Goal: Find specific page/section: Find specific page/section

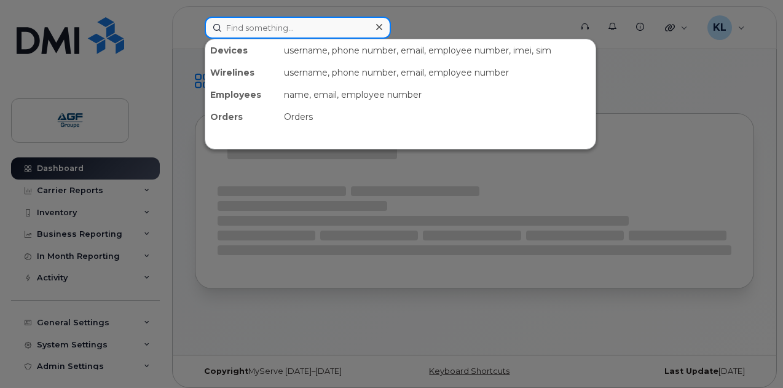
click at [343, 35] on input at bounding box center [298, 28] width 186 height 22
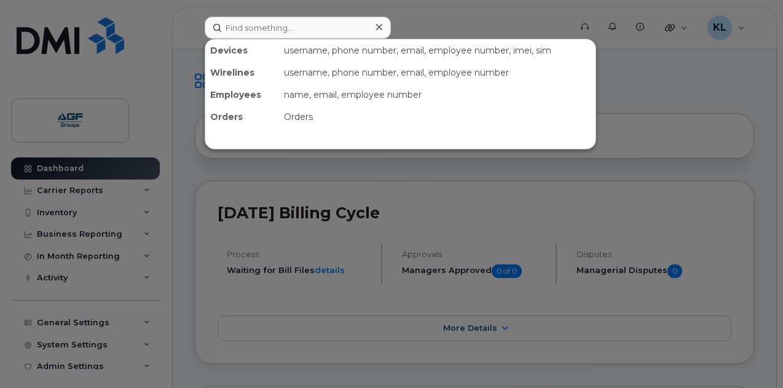
click at [385, 60] on div "username, phone number, email, employee number, imei, sim" at bounding box center [437, 50] width 316 height 22
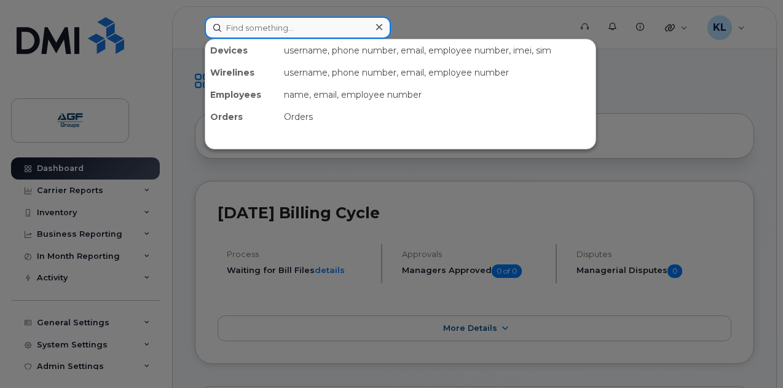
click at [362, 28] on input at bounding box center [298, 28] width 186 height 22
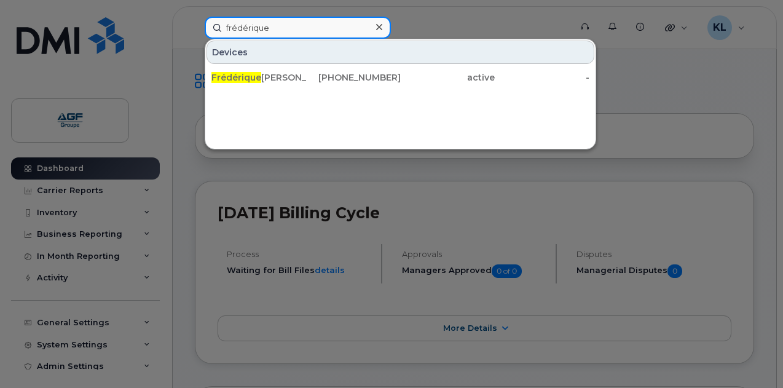
type input "frédérique"
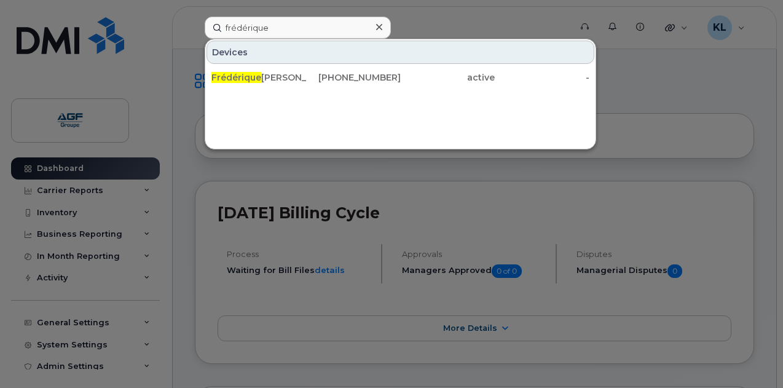
click at [375, 93] on div "Devices Frédérique Paul Hus 519-501-2923 active -" at bounding box center [400, 94] width 391 height 111
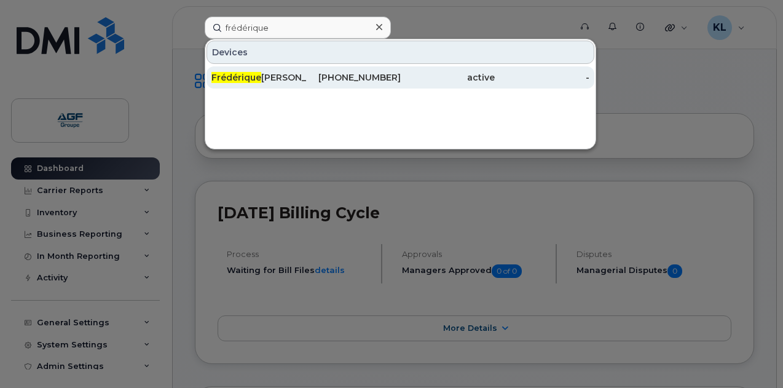
click at [380, 71] on div "519-501-2923" at bounding box center [353, 77] width 95 height 12
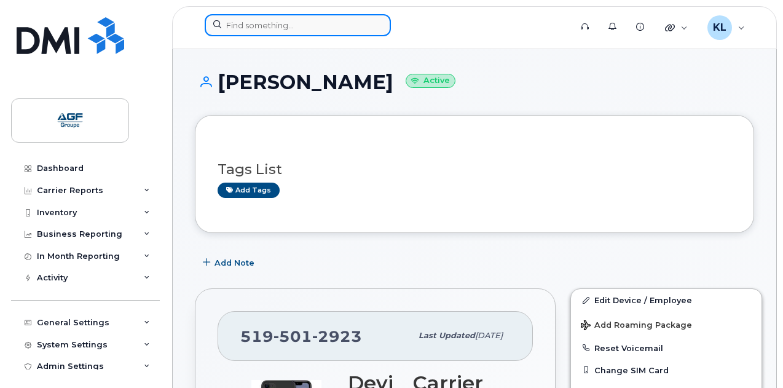
click at [244, 33] on input at bounding box center [298, 25] width 186 height 22
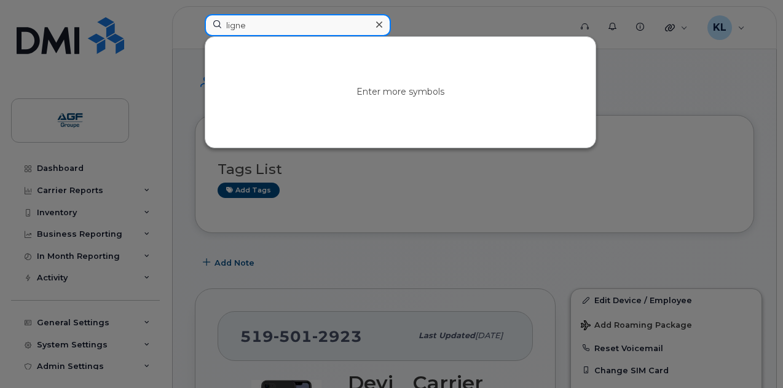
type input "ligne"
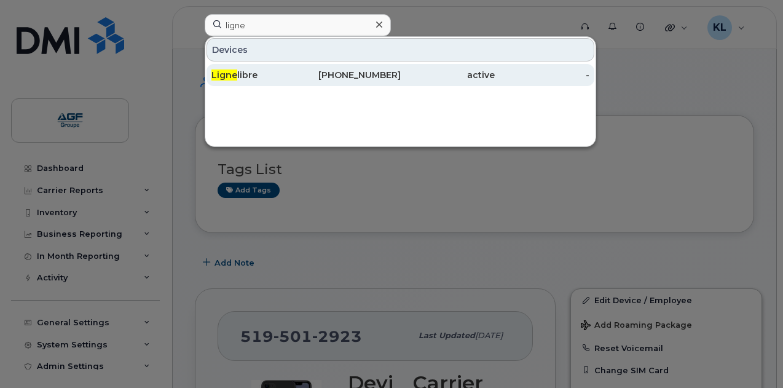
click at [264, 76] on div "Ligne libre" at bounding box center [258, 75] width 95 height 12
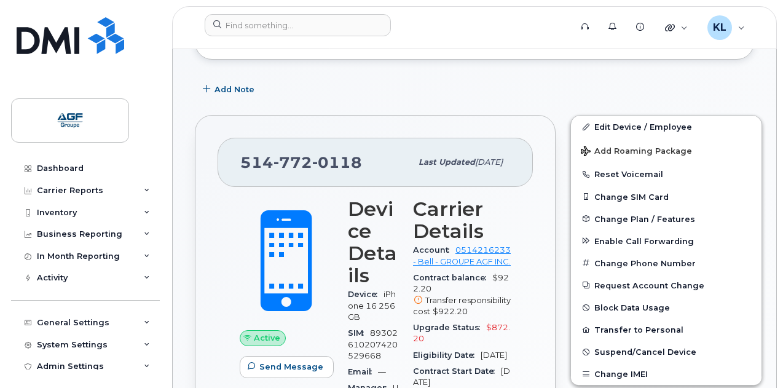
scroll to position [221, 0]
